Goal: Task Accomplishment & Management: Complete application form

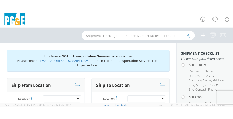
scroll to position [58, 0]
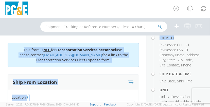
click at [210, 35] on html "annexa Batch Shipping Guide Created with Sketch. calendar Created with Sketch." at bounding box center [105, 53] width 210 height 107
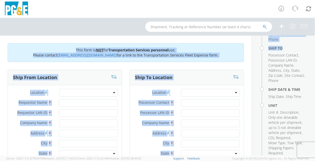
click at [257, 114] on aside "Shipment Checklist Fill out each form listed below Ship From Requestor Name , R…" at bounding box center [283, 95] width 63 height 120
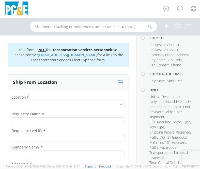
click at [47, 104] on div at bounding box center [68, 105] width 113 height 8
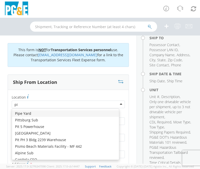
type input "pis"
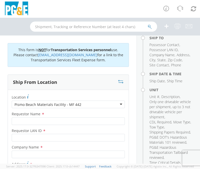
type input "PG&E"
type input "[STREET_ADDRESS]"
type input "[GEOGRAPHIC_DATA]"
type input "93449"
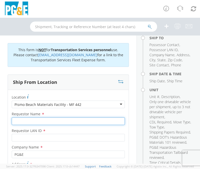
click at [46, 114] on input "Requestor Name *" at bounding box center [68, 121] width 113 height 8
type input "[PERSON_NAME]"
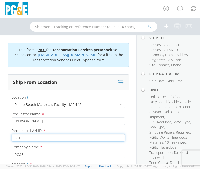
type input "LATi"
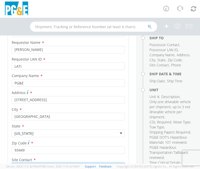
scroll to position [78, 0]
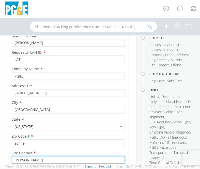
type input "[PERSON_NAME]"
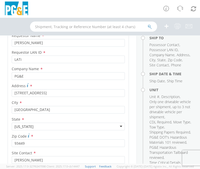
scroll to position [155, 0]
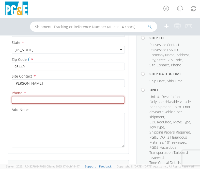
click at [51, 98] on input at bounding box center [68, 100] width 112 height 8
paste input "[PHONE_NUMBER]"
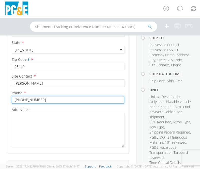
type input "[PHONE_NUMBER]"
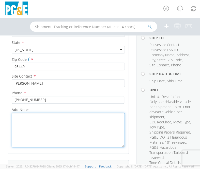
click at [40, 114] on textarea "Add Notes *" at bounding box center [68, 130] width 113 height 34
click at [44, 114] on textarea "Add Notes *" at bounding box center [68, 130] width 113 height 34
paste textarea "[PERSON_NAME] towing and hauling PM 46329510 Track bucket (rental) 40000 lbs. P…"
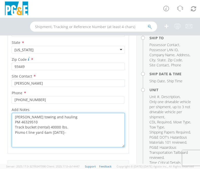
paste textarea "standby then return equipment back to"
click at [15, 114] on textarea "[PERSON_NAME] towing and hauling PM 46329510 Track bucket (rental) 40000 lbs. P…" at bounding box center [68, 130] width 113 height 34
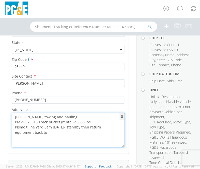
click at [61, 114] on textarea "[PERSON_NAME] towing and hauling PM 46329510;Track bucket (rental) 40000 lbs. P…" at bounding box center [68, 130] width 113 height 34
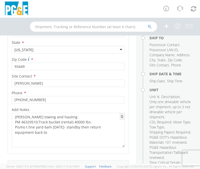
drag, startPoint x: 52, startPoint y: 120, endPoint x: 63, endPoint y: 143, distance: 25.6
click at [62, 114] on div "Location * [GEOGRAPHIC_DATA] Materials Facility - MF 442 [GEOGRAPHIC_DATA] Mate…" at bounding box center [68, 44] width 120 height 219
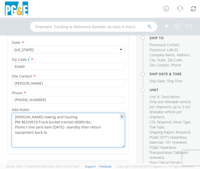
click at [62, 114] on textarea "[PERSON_NAME] towing and hauling PM 46329510;Track bucket (rental) 40000 lbs. P…" at bounding box center [68, 130] width 113 height 34
click at [65, 114] on textarea "[PERSON_NAME] towing and hauling PM 46329510;Track bucket (rental) 40000 lbs. P…" at bounding box center [68, 130] width 113 height 34
click at [49, 114] on textarea "[PERSON_NAME] towing and hauling PM 46329510;Track bucket (rental) 40000 lbs. P…" at bounding box center [68, 130] width 113 height 34
click at [67, 114] on textarea "[PERSON_NAME] towing and hauling PM 46329510;Track bucket (rental) 40000 lbs. P…" at bounding box center [68, 130] width 113 height 34
click at [74, 114] on textarea "[PERSON_NAME] towing and hauling PM 46329510; Track bucket (rental) 40000 lbs. …" at bounding box center [68, 130] width 113 height 34
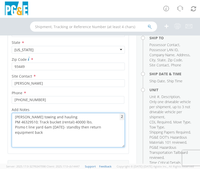
click at [76, 114] on textarea "[PERSON_NAME] towing and hauling PM 46329510; Track bucket (rental) 40000 lbs. …" at bounding box center [68, 130] width 113 height 34
click at [56, 114] on textarea "[PERSON_NAME] towing and hauling PM 46329510; Track bucket (rental) 40000 lbs. …" at bounding box center [68, 130] width 113 height 34
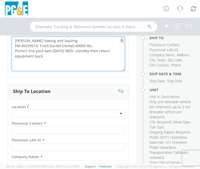
scroll to position [246, 0]
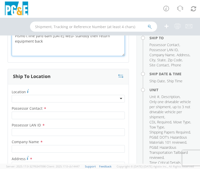
type textarea "[PERSON_NAME] towing and hauling PM 46329510; Track bucket (rental) 40000 lbs. …"
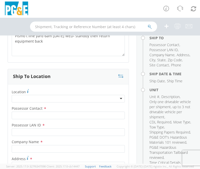
click at [98, 96] on div at bounding box center [68, 99] width 113 height 8
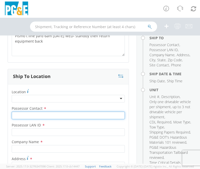
click at [47, 114] on input "Possessor Contact *" at bounding box center [68, 116] width 113 height 8
type input "[PERSON_NAME]"
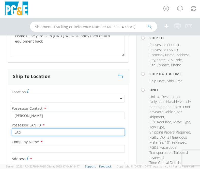
type input "LAti"
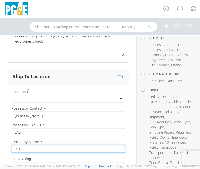
type input "PGE"
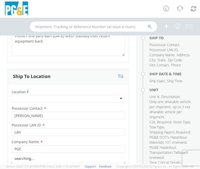
scroll to position [252, 0]
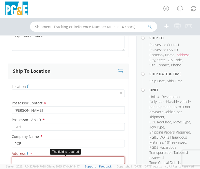
click at [51, 114] on input "Address *" at bounding box center [68, 160] width 113 height 8
paste input "35.04740,-120.58588"
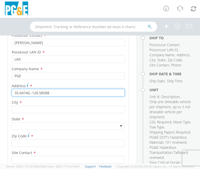
scroll to position [328, 0]
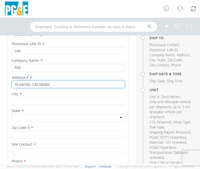
type input "35.04740,-120.58588"
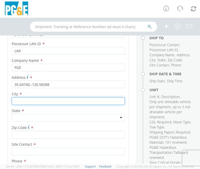
click at [37, 102] on input "text" at bounding box center [68, 101] width 113 height 8
paste input "Oceano"
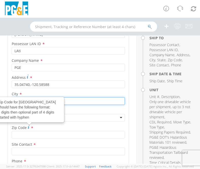
type input "Oceano"
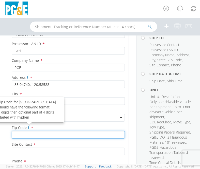
click at [34, 114] on input "Zip Code Zip Code for [GEOGRAPHIC_DATA] should have the following format: 5 dig…" at bounding box center [68, 135] width 113 height 8
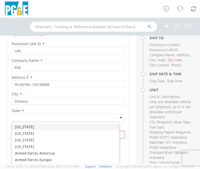
click at [43, 114] on div at bounding box center [68, 118] width 113 height 8
type input "ca"
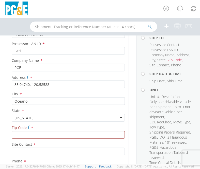
scroll to position [0, 0]
click at [33, 114] on input "Zip Code *" at bounding box center [68, 135] width 113 height 8
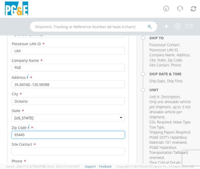
type input "93445"
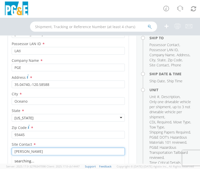
type input "[PERSON_NAME]"
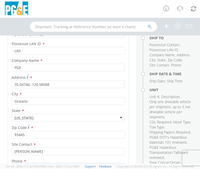
scroll to position [396, 0]
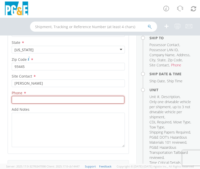
click at [72, 100] on input at bounding box center [68, 100] width 112 height 8
paste input "[PHONE_NUMBER]"
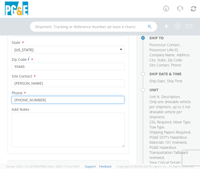
type input "[PHONE_NUMBER]"
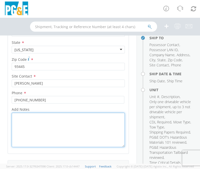
click at [63, 114] on textarea "Add Notes *" at bounding box center [68, 130] width 113 height 34
click at [34, 114] on textarea "Add Notes *" at bounding box center [68, 130] width 113 height 34
paste textarea "To 35.04740,-120.58588 Oceano Ca. 93445 PG&E employee must load and unload equi…"
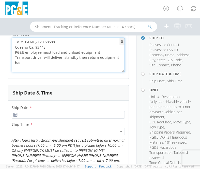
scroll to position [472, 0]
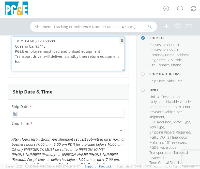
type textarea "To 35.04740,-120.58588 Oceano Ca. 93445 PG&E employee must load and unload equi…"
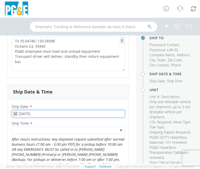
click at [46, 114] on input "[DATE]" at bounding box center [68, 114] width 113 height 8
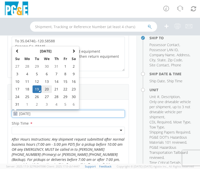
click at [46, 90] on td "20" at bounding box center [46, 89] width 11 height 8
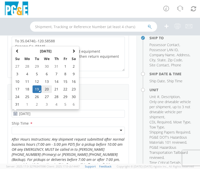
type input "[DATE]"
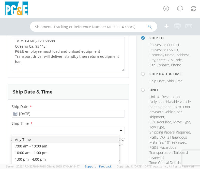
click at [42, 114] on div at bounding box center [68, 131] width 113 height 8
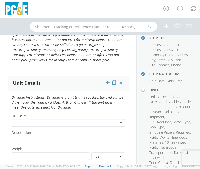
scroll to position [586, 0]
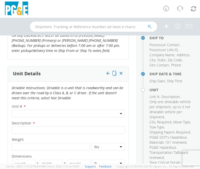
click at [42, 110] on span at bounding box center [68, 114] width 113 height 8
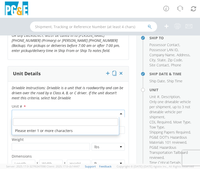
click at [71, 114] on input "search" at bounding box center [65, 122] width 105 height 8
paste input "cb4814"
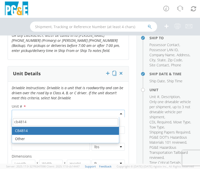
type input "cb4814"
type input "TRUCK; MATERIAL HANDLER: 90' & OVER"
select select "CB4814"
select select "? string: ?"
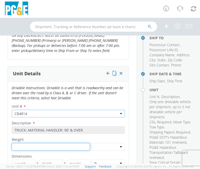
click at [26, 114] on input "number" at bounding box center [51, 147] width 78 height 8
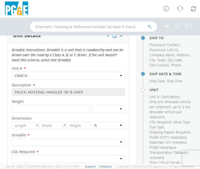
click at [29, 114] on div at bounding box center [68, 142] width 113 height 8
click at [24, 114] on div at bounding box center [68, 159] width 113 height 8
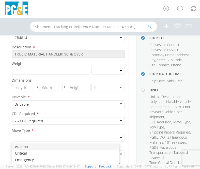
click at [27, 114] on div at bounding box center [68, 138] width 113 height 8
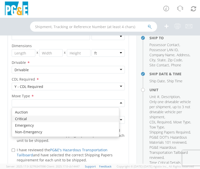
scroll to position [738, 0]
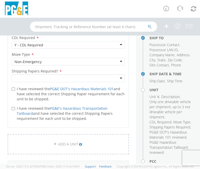
click at [24, 77] on div at bounding box center [68, 79] width 113 height 8
click at [14, 88] on input "I have reviewed the PG&E DOT's Hazardous Materials 101 and have selected the co…" at bounding box center [13, 88] width 3 height 3
checkbox input "true"
click at [14, 110] on label "I have reviewed the PG&E's Hazardous Transportation Tailboard and have selected…" at bounding box center [68, 113] width 113 height 16
click at [14, 110] on input "I have reviewed the PG&E's Hazardous Transportation Tailboard and have selected…" at bounding box center [13, 108] width 3 height 3
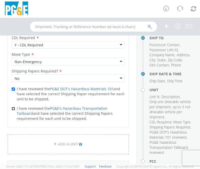
checkbox input "true"
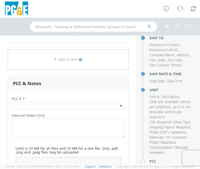
scroll to position [852, 0]
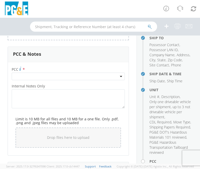
click at [35, 74] on span at bounding box center [68, 77] width 113 height 8
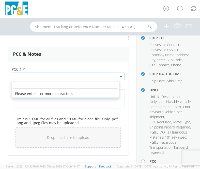
click at [31, 85] on input "number" at bounding box center [65, 85] width 105 height 8
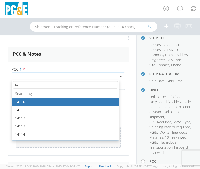
type input "1"
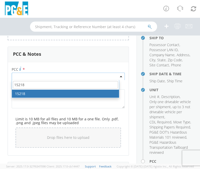
type input "15218"
select select "15218"
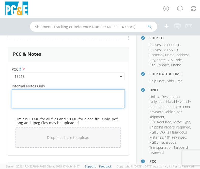
click at [21, 93] on textarea "Internal Notes Only *" at bounding box center [68, 98] width 113 height 19
paste textarea "cb4814"
click at [69, 95] on textarea "Rental Track Bucket CB4814" at bounding box center [68, 98] width 113 height 19
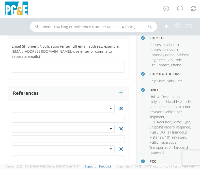
scroll to position [1004, 0]
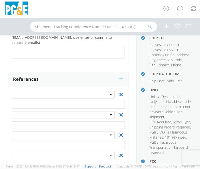
type textarea "Rental Track Bucket CB4814 **[PERSON_NAME] Towing*"
click at [42, 48] on ul at bounding box center [68, 52] width 108 height 8
type input "[EMAIL_ADDRESS][DOMAIN_NAME]"
type input "RACH"
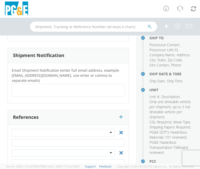
click at [73, 86] on ul at bounding box center [68, 90] width 108 height 8
type input "[EMAIL_ADDRESS][DOMAIN_NAME]"
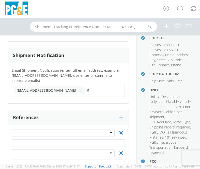
type input "R"
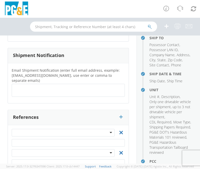
click at [62, 86] on ul at bounding box center [68, 90] width 108 height 8
type input "[EMAIL_ADDRESS][DOMAIN_NAME]"
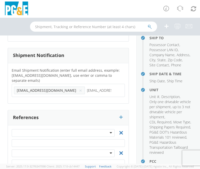
type input "[EMAIL_ADDRESS][DOMAIN_NAME]"
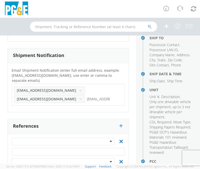
type input "[EMAIL_ADDRESS][DOMAIN_NAME]"
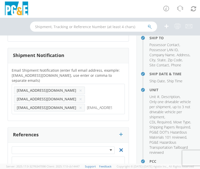
type input "[EMAIL_ADDRESS][DOMAIN_NAME]"
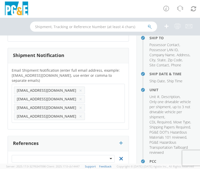
click at [76, 114] on div at bounding box center [63, 159] width 103 height 8
click at [78, 114] on input "text" at bounding box center [68, 169] width 113 height 8
paste input "46329510"
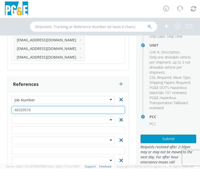
scroll to position [138, 0]
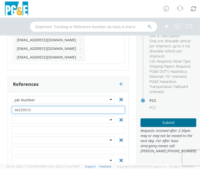
type input "46329510"
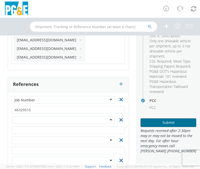
click at [156, 114] on button "Submit" at bounding box center [168, 122] width 56 height 9
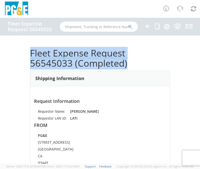
drag, startPoint x: 126, startPoint y: 62, endPoint x: 28, endPoint y: 56, distance: 97.5
click at [28, 56] on div "Fleet Expense Request 56545033 (Completed) Shipping Information Request Informa…" at bounding box center [100, 99] width 200 height 128
copy h1 "Fleet Expense Request 56545033 (Completed)"
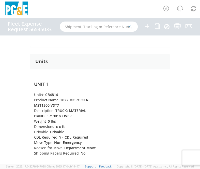
scroll to position [477, 0]
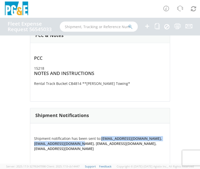
drag, startPoint x: 99, startPoint y: 144, endPoint x: 163, endPoint y: 148, distance: 64.3
click at [163, 114] on div "Shipment notification has been sent to: [EMAIL_ADDRESS][DOMAIN_NAME], [EMAIL_AD…" at bounding box center [99, 143] width 139 height 15
copy strong "[EMAIL_ADDRESS][DOMAIN_NAME], [EMAIL_ADDRESS][DOMAIN_NAME], [EMAIL_ADDRESS][DOM…"
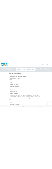
scroll to position [0, 0]
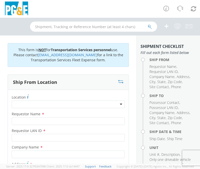
click at [52, 106] on div at bounding box center [68, 105] width 113 height 8
click at [52, 97] on label "Location *" at bounding box center [68, 97] width 120 height 7
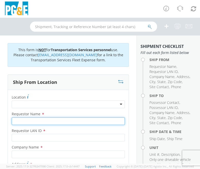
click at [44, 122] on input "Requestor Name *" at bounding box center [68, 121] width 113 height 8
type input "LATI"
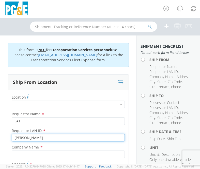
type input "[PERSON_NAME]"
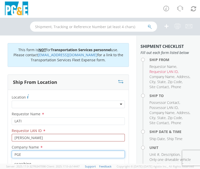
type input "PGE"
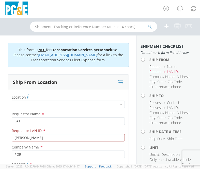
scroll to position [72, 0]
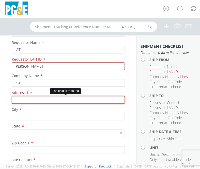
click at [42, 96] on input "Address *" at bounding box center [68, 100] width 113 height 8
paste input "35.04740,-120.58588"
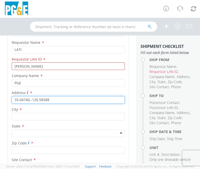
type input "35.04740,-120.58588"
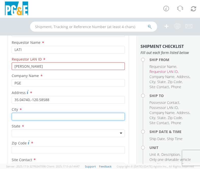
click at [49, 116] on input "text" at bounding box center [68, 117] width 113 height 8
paste input "Oceano"
type input "Oceano"
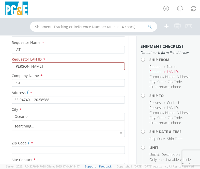
click at [40, 134] on div at bounding box center [68, 134] width 113 height 8
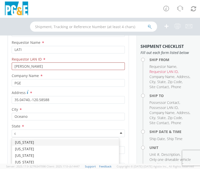
type input "ca"
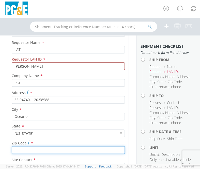
click at [40, 151] on input "Zip Code *" at bounding box center [68, 150] width 113 height 8
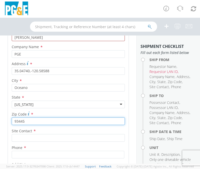
scroll to position [110, 0]
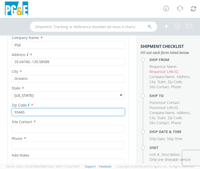
type input "93445"
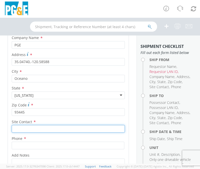
click at [44, 128] on input "text" at bounding box center [68, 129] width 113 height 8
type input "[PERSON_NAME]"
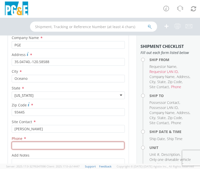
click at [52, 146] on input at bounding box center [68, 146] width 112 height 8
paste input "[PHONE_NUMBER]"
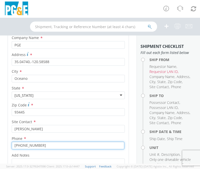
scroll to position [148, 0]
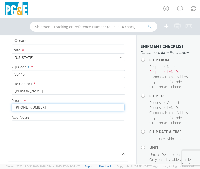
type input "[PHONE_NUMBER]"
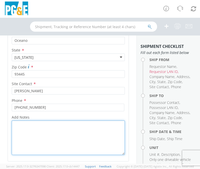
click at [49, 133] on textarea "Add Notes *" at bounding box center [68, 137] width 113 height 34
click at [52, 126] on textarea "Add Notes *" at bounding box center [68, 137] width 113 height 34
paste textarea "35.04740,-120.58588 Oceano Ca. 93445 PG&E employee must load and unload equipme…"
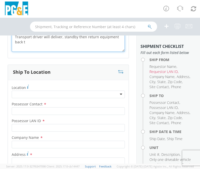
scroll to position [262, 0]
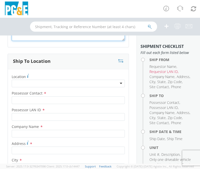
type textarea "35.04740,-120.58588 Oceano Ca. 93445 PG&E employee must load and unload equipme…"
click at [45, 85] on div at bounding box center [68, 84] width 113 height 8
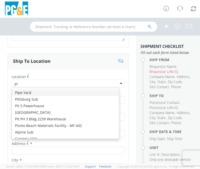
type input "pis"
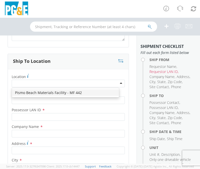
type input "PG&E"
type input "[STREET_ADDRESS]"
type input "[GEOGRAPHIC_DATA]"
type input "93449"
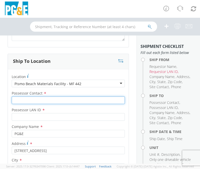
click at [37, 100] on input "Possessor Contact *" at bounding box center [68, 100] width 113 height 8
type input "[PERSON_NAME]"
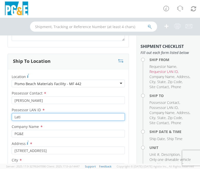
type input "Lati"
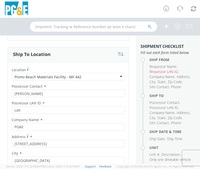
scroll to position [346, 0]
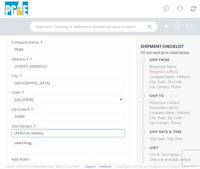
type input "[PERSON_NAME]"
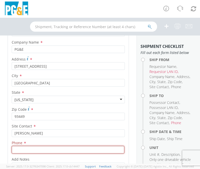
click at [52, 149] on input at bounding box center [68, 150] width 112 height 8
paste input "[PHONE_NUMBER]"
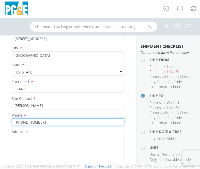
scroll to position [384, 0]
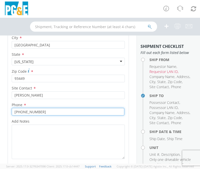
type input "[PHONE_NUMBER]"
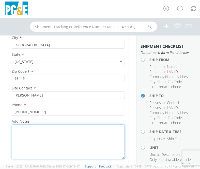
click at [52, 141] on textarea "Add Notes *" at bounding box center [68, 142] width 113 height 34
click at [35, 134] on textarea "Add Notes *" at bounding box center [68, 142] width 113 height 34
click at [52, 132] on textarea "Return back to yard once job is completed" at bounding box center [68, 142] width 113 height 34
paste textarea "800 Price Canyon Road"
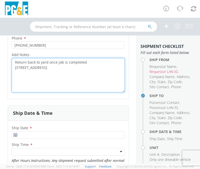
scroll to position [574, 0]
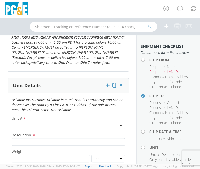
type textarea "Return back to yard once job is completed 800 Price Canyon Road"
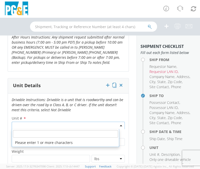
click at [52, 127] on span at bounding box center [68, 126] width 113 height 8
click at [52, 136] on input "search" at bounding box center [65, 134] width 105 height 8
paste input "cb4814"
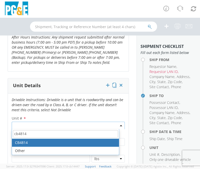
type input "cb4814"
type input "TRUCK; MATERIAL HANDLER: 90' & OVER"
select select "CB4814"
select select "? string: ?"
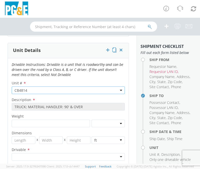
scroll to position [650, 0]
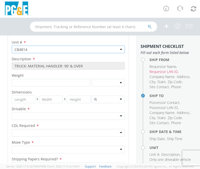
click at [52, 118] on div at bounding box center [68, 116] width 113 height 8
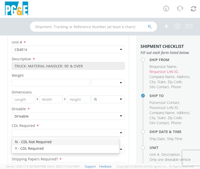
click at [52, 134] on div at bounding box center [68, 133] width 113 height 8
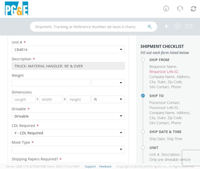
click at [44, 148] on div at bounding box center [68, 150] width 113 height 8
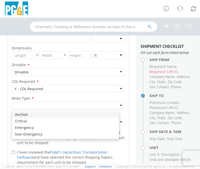
scroll to position [726, 0]
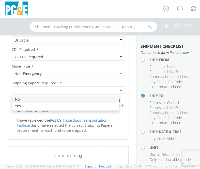
click at [41, 92] on div at bounding box center [68, 90] width 113 height 8
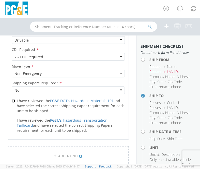
click at [15, 100] on input "I have reviewed the PG&E DOT's Hazardous Materials 101 and have selected the co…" at bounding box center [13, 100] width 3 height 3
checkbox input "true"
click at [12, 121] on input "I have reviewed the PG&E's Hazardous Transportation Tailboard and have selected…" at bounding box center [13, 120] width 3 height 3
checkbox input "true"
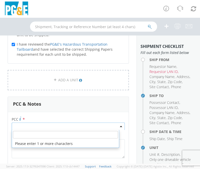
click at [32, 126] on span at bounding box center [68, 126] width 113 height 8
click at [31, 133] on input "number" at bounding box center [65, 135] width 105 height 8
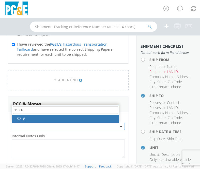
type input "15218"
select select "15218"
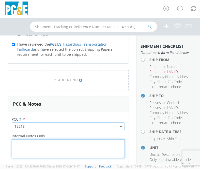
click at [34, 145] on textarea "Internal Notes Only *" at bounding box center [68, 148] width 113 height 19
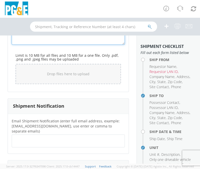
scroll to position [954, 0]
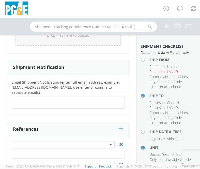
click at [38, 141] on div at bounding box center [63, 145] width 103 height 8
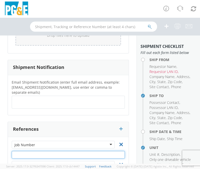
click at [52, 151] on input "text" at bounding box center [68, 155] width 113 height 8
paste input "46329510"
type input "46329510"
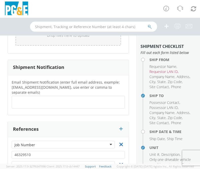
click at [52, 98] on ul at bounding box center [68, 102] width 108 height 8
paste input "[EMAIL_ADDRESS][DOMAIN_NAME], [EMAIL_ADDRESS][DOMAIN_NAME], [EMAIL_ADDRESS][DOM…"
type input "[EMAIL_ADDRESS][DOMAIN_NAME], [EMAIL_ADDRESS][DOMAIN_NAME], [EMAIL_ADDRESS][DOM…"
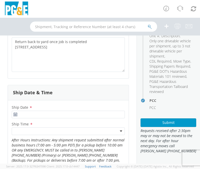
scroll to position [455, 0]
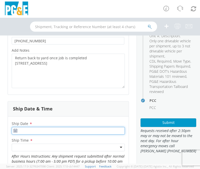
click at [41, 132] on input "Ship Date *" at bounding box center [68, 131] width 113 height 8
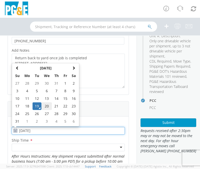
click at [45, 106] on td "20" at bounding box center [46, 106] width 11 height 8
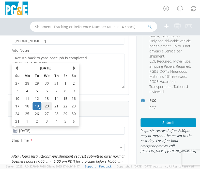
type input "[DATE]"
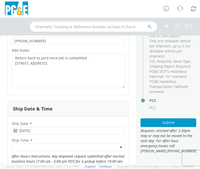
click at [44, 147] on div at bounding box center [68, 148] width 113 height 8
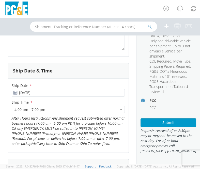
click at [51, 108] on div "4:00 pm - 7:00 pm" at bounding box center [68, 110] width 113 height 8
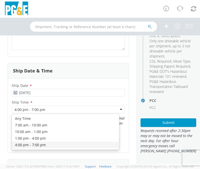
click at [39, 146] on div "Ship Date * 08/20/2025 Ship Time * 4:00 pm - 7:00 pm 4:00 pm - 7:00 pm Any Time…" at bounding box center [68, 115] width 120 height 66
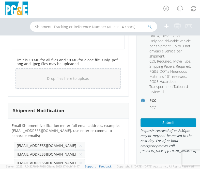
scroll to position [1025, 0]
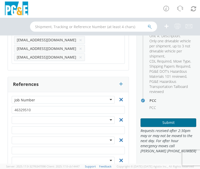
click at [52, 122] on button "Submit" at bounding box center [168, 122] width 56 height 9
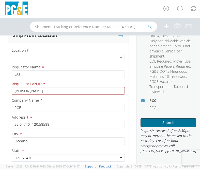
scroll to position [37, 0]
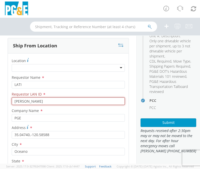
drag, startPoint x: 44, startPoint y: 103, endPoint x: -2, endPoint y: 99, distance: 46.6
click at [0, 99] on html "annexa Batch Shipping Guide Created with Sketch. calendar Created with Sketch." at bounding box center [100, 84] width 200 height 169
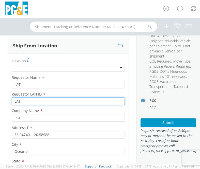
type input "LATI"
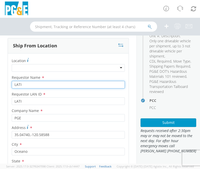
drag, startPoint x: 33, startPoint y: 83, endPoint x: -2, endPoint y: 83, distance: 35.0
click at [0, 83] on html "annexa Batch Shipping Guide Created with Sketch. calendar Created with Sketch." at bounding box center [100, 84] width 200 height 169
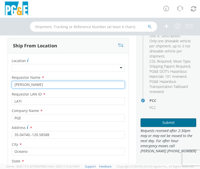
type input "[PERSON_NAME]"
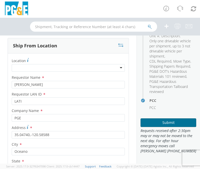
click at [52, 122] on button "Submit" at bounding box center [168, 122] width 56 height 9
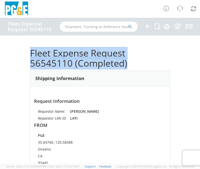
drag, startPoint x: 126, startPoint y: 64, endPoint x: 28, endPoint y: 52, distance: 98.3
click at [28, 52] on div "Fleet Expense Request 56545110 (Completed) Shipping Information Request Informa…" at bounding box center [100, 99] width 200 height 128
copy h1 "Fleet Expense Request 56545110 (Completed)"
